Goal: Information Seeking & Learning: Find specific fact

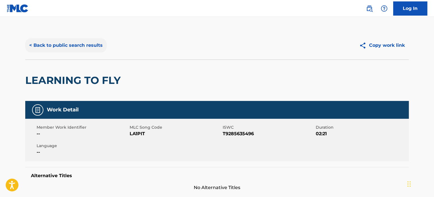
click at [94, 48] on button "< Back to public search results" at bounding box center [65, 45] width 81 height 14
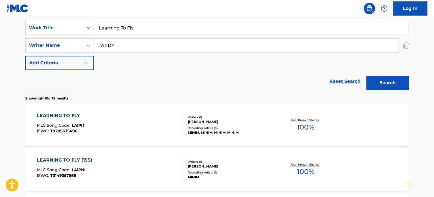
scroll to position [77, 0]
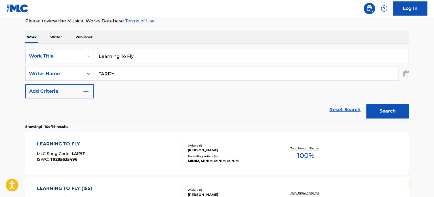
click at [107, 54] on input "Learning To Fly" at bounding box center [251, 56] width 314 height 14
paste input "Blade Runner"
type input "Blade Runner"
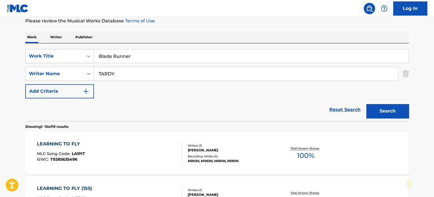
click at [122, 74] on input "TARDY" at bounding box center [246, 74] width 304 height 14
click at [122, 74] on input "AUBERT" at bounding box center [246, 74] width 304 height 14
type input "AUBERT"
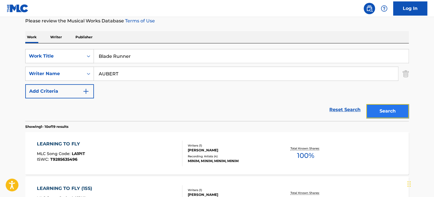
click at [390, 106] on button "Search" at bounding box center [387, 111] width 43 height 14
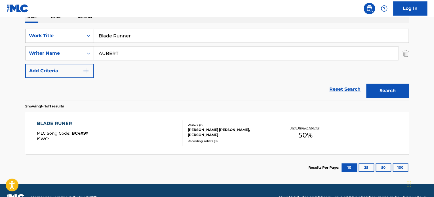
scroll to position [105, 0]
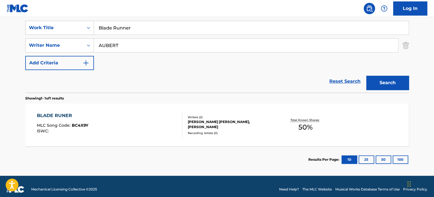
click at [154, 116] on div "BLADE RUNER MLC Song Code : BC4X9Y ISWC :" at bounding box center [110, 125] width 146 height 26
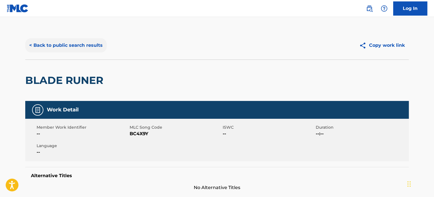
click at [100, 49] on button "< Back to public search results" at bounding box center [65, 45] width 81 height 14
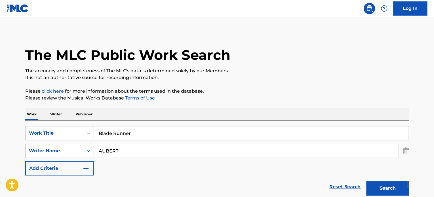
scroll to position [79, 0]
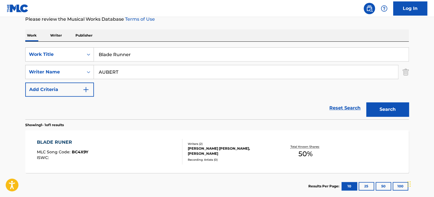
click at [110, 52] on input "Blade Runner" at bounding box center [251, 55] width 314 height 14
paste input "Time Passing By"
type input "Time Passing By"
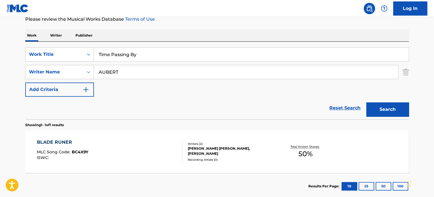
click at [121, 75] on input "AUBERT" at bounding box center [246, 72] width 304 height 14
click at [120, 73] on input "[PERSON_NAME]" at bounding box center [246, 72] width 304 height 14
click at [378, 105] on button "Search" at bounding box center [387, 109] width 43 height 14
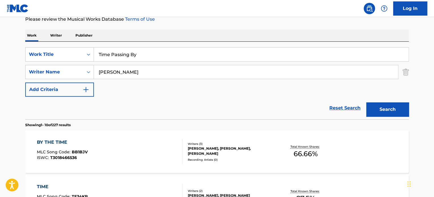
click at [161, 66] on input "[PERSON_NAME]" at bounding box center [246, 72] width 304 height 14
type input "[PERSON_NAME]"
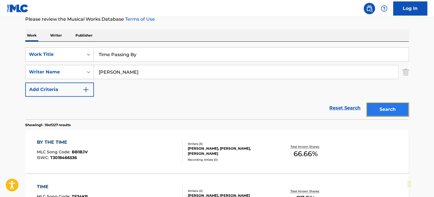
click at [376, 106] on button "Search" at bounding box center [387, 109] width 43 height 14
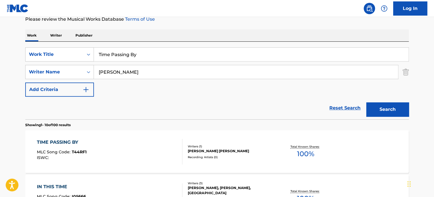
click at [144, 137] on div "TIME PASSING BY MLC Song Code : T44RF1 ISWC : Writers ( 1 ) [PERSON_NAME] [PERS…" at bounding box center [216, 151] width 383 height 43
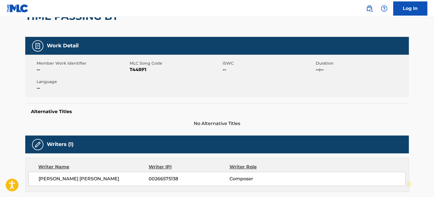
scroll to position [142, 0]
